Goal: Find specific page/section: Find specific page/section

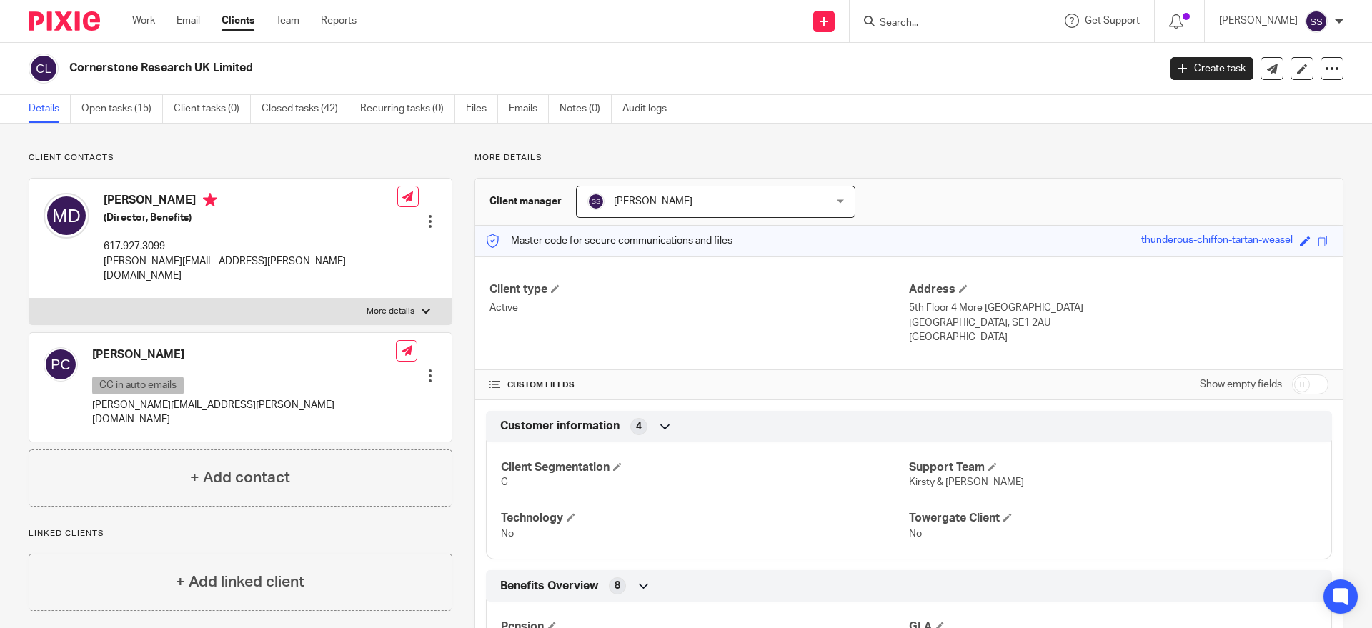
click at [922, 24] on input "Search" at bounding box center [943, 23] width 129 height 13
type input "aramco"
click at [875, 19] on icon at bounding box center [869, 21] width 11 height 11
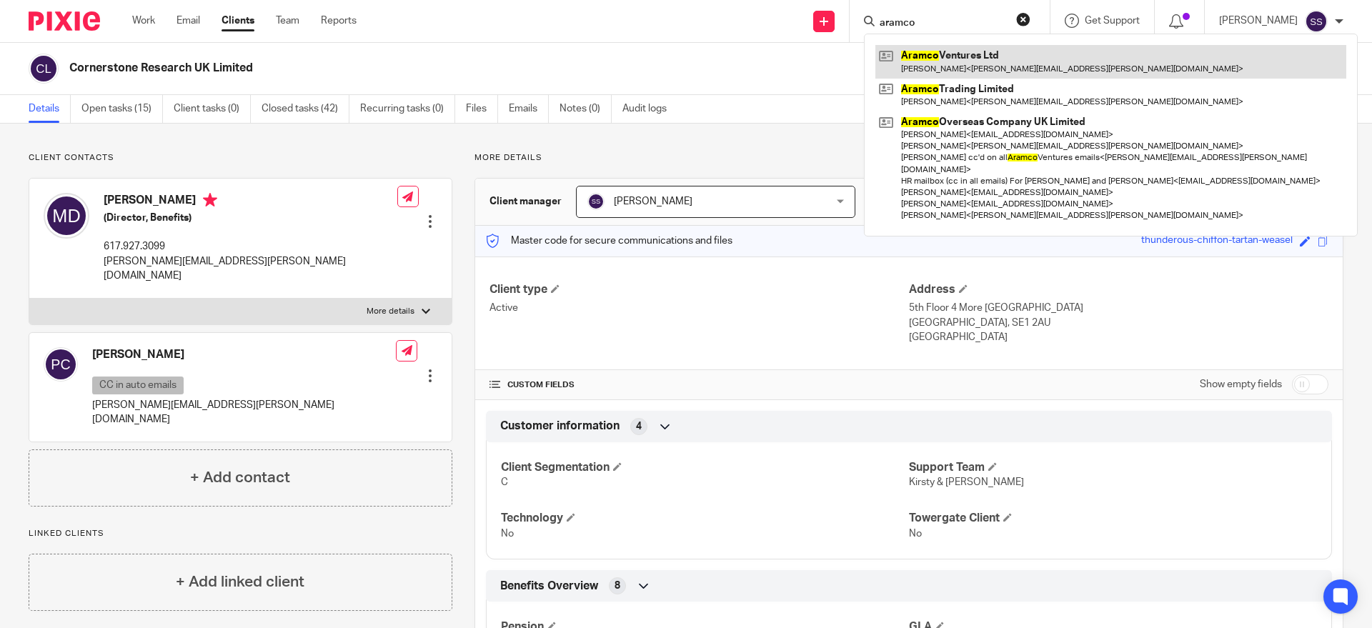
click at [955, 64] on link at bounding box center [1111, 61] width 471 height 33
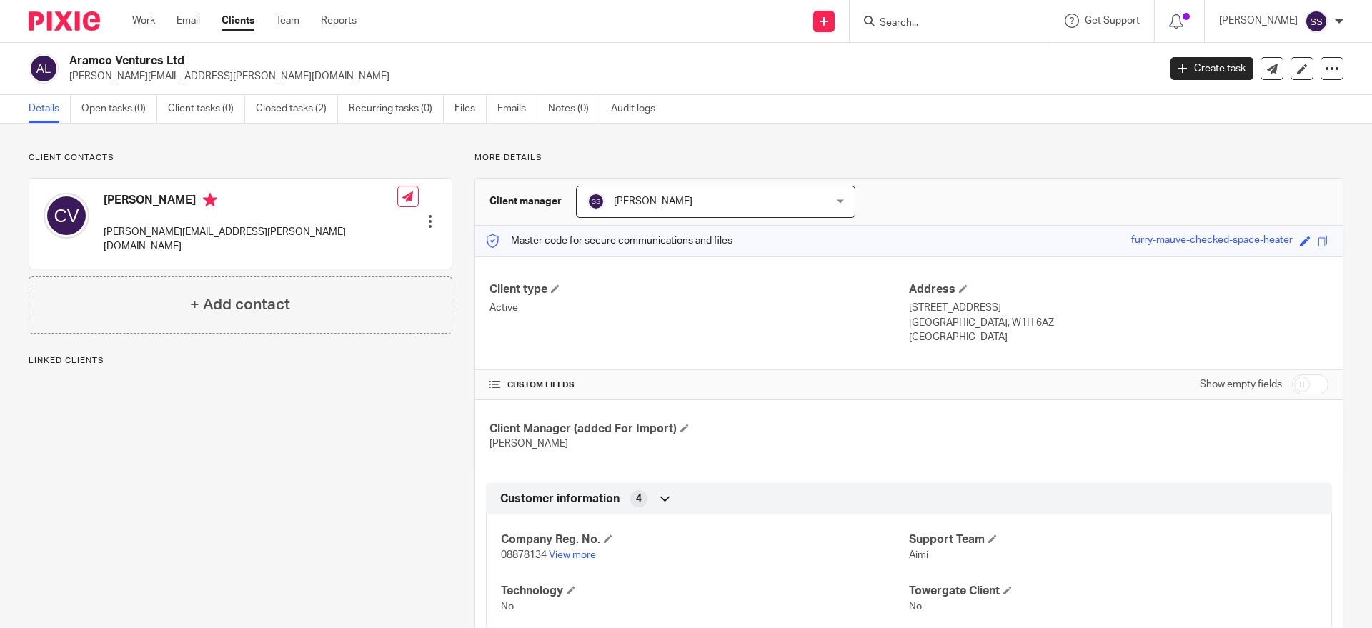
click at [939, 19] on input "Search" at bounding box center [943, 23] width 129 height 13
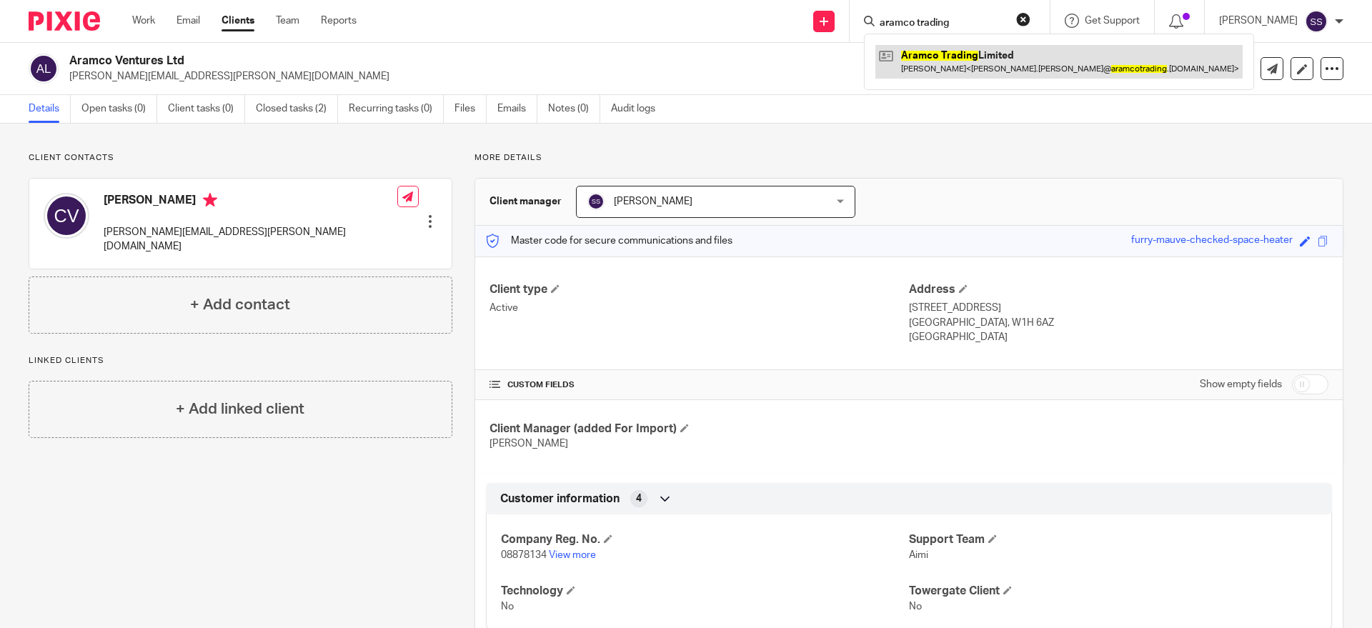
type input "aramco trading"
click at [946, 77] on link at bounding box center [1059, 61] width 367 height 33
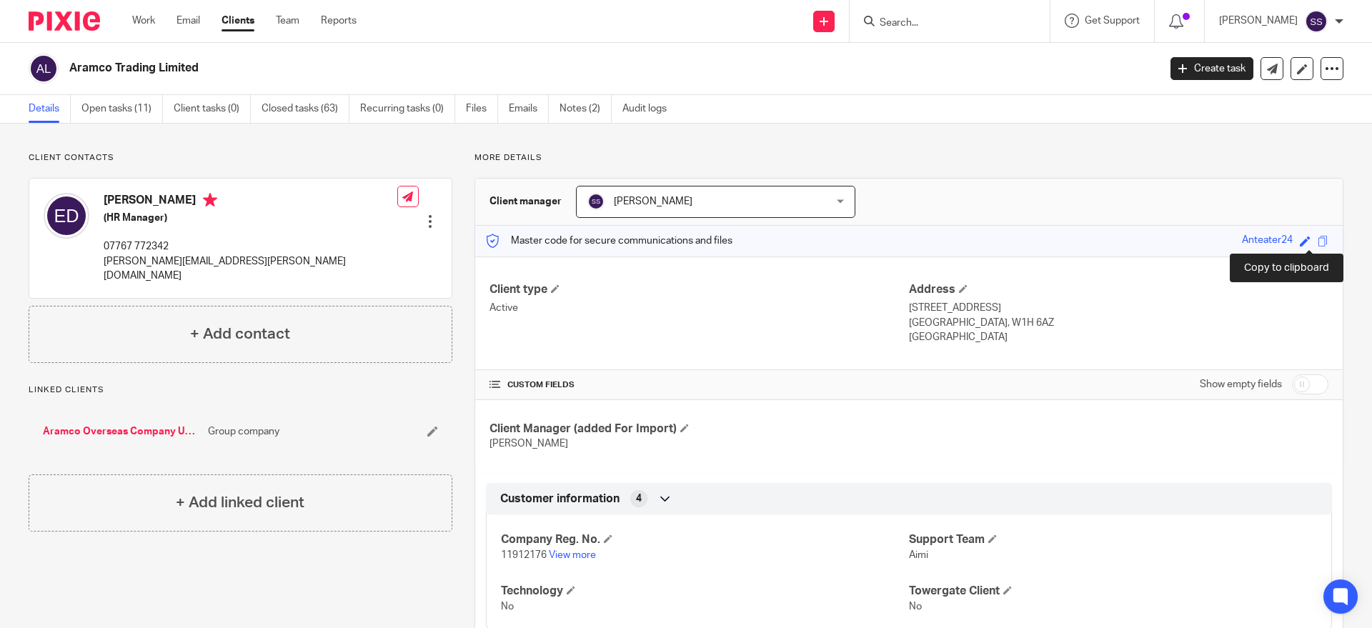
click at [1318, 239] on span at bounding box center [1323, 241] width 11 height 11
